Goal: Task Accomplishment & Management: Use online tool/utility

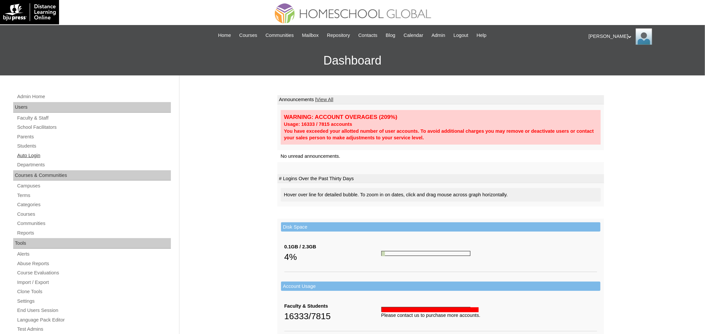
click at [43, 155] on link "Auto Login" at bounding box center [93, 156] width 154 height 8
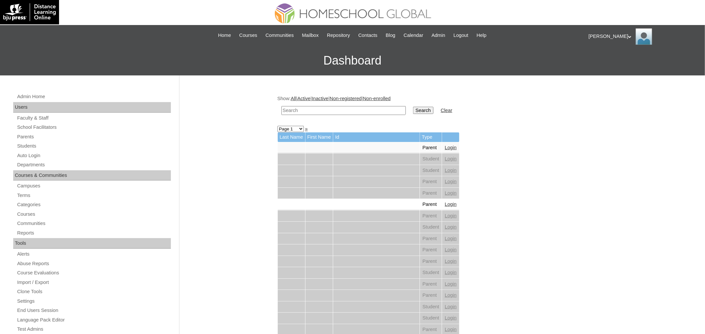
click at [303, 112] on input "text" at bounding box center [343, 110] width 124 height 9
paste input "[DEMOGRAPHIC_DATA][PERSON_NAME]"
type input "[DEMOGRAPHIC_DATA][PERSON_NAME]"
click at [418, 108] on input "Search" at bounding box center [423, 110] width 20 height 7
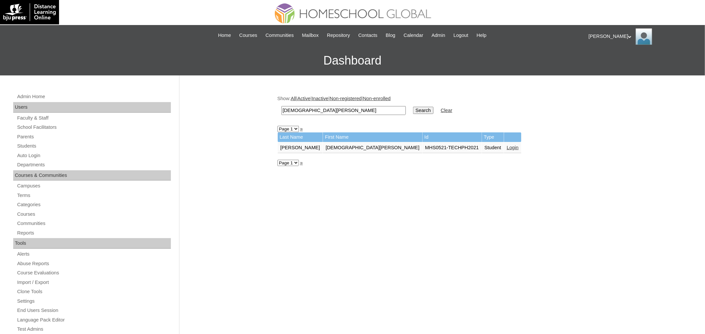
click at [354, 111] on input "Jude Balian" at bounding box center [343, 110] width 124 height 9
paste input "Gavin Keio"
type input "Gavin Keion"
click at [418, 109] on input "Search" at bounding box center [423, 110] width 20 height 7
click at [440, 148] on link "Login" at bounding box center [441, 147] width 12 height 5
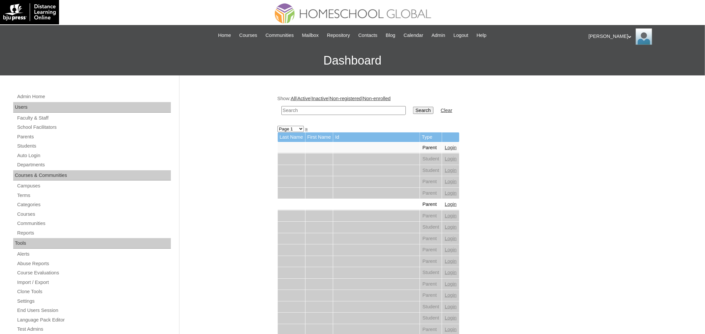
click at [343, 111] on input "text" at bounding box center [343, 110] width 124 height 9
paste input "[PERSON_NAME]"
type input "[PERSON_NAME]"
click at [423, 110] on input "Search" at bounding box center [423, 110] width 20 height 7
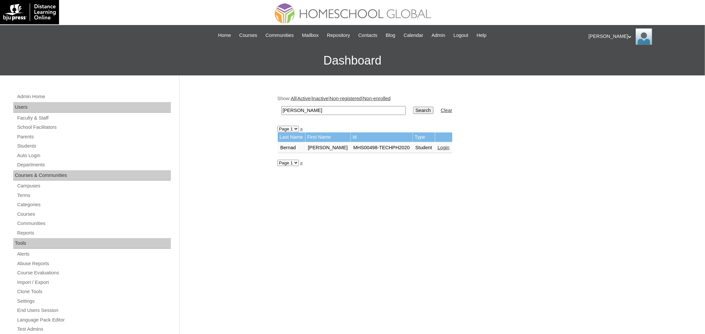
click at [449, 146] on link "Login" at bounding box center [444, 147] width 12 height 5
